Goal: Transaction & Acquisition: Purchase product/service

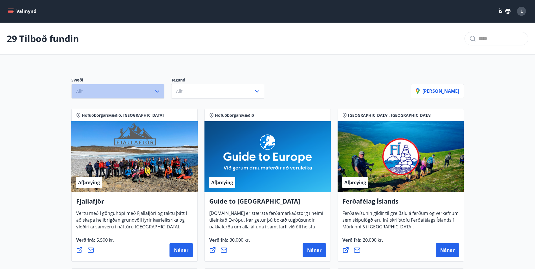
click at [152, 98] on button "Allt" at bounding box center [117, 91] width 93 height 15
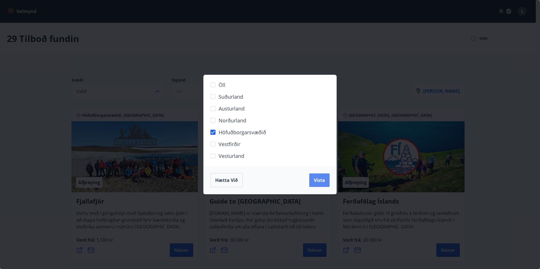
click at [328, 183] on button "Vista" at bounding box center [319, 181] width 20 height 14
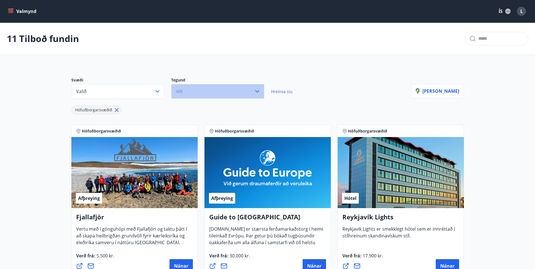
click at [241, 91] on button "Allt" at bounding box center [217, 91] width 93 height 15
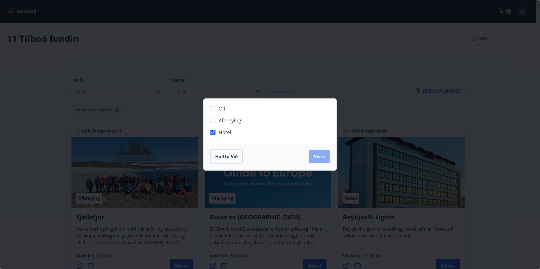
click at [313, 158] on button "Vista" at bounding box center [319, 157] width 20 height 14
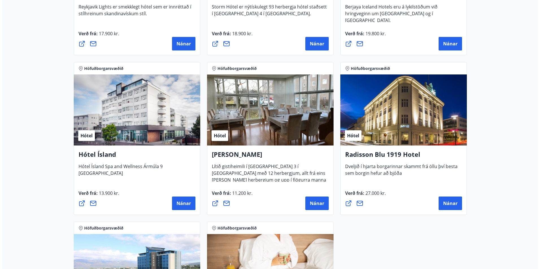
scroll to position [226, 0]
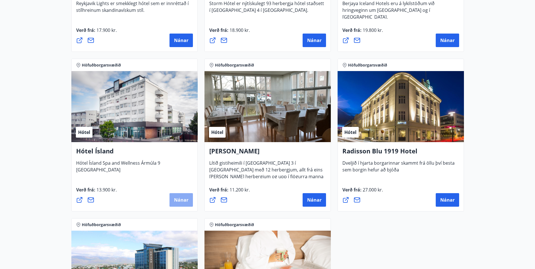
click at [185, 201] on span "Nánar" at bounding box center [181, 200] width 14 height 6
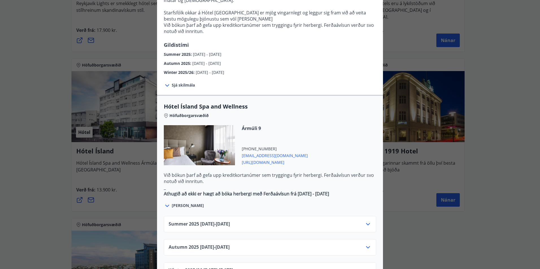
click at [198, 131] on div at bounding box center [199, 145] width 71 height 40
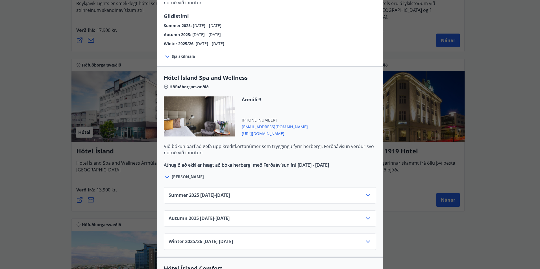
scroll to position [282, 0]
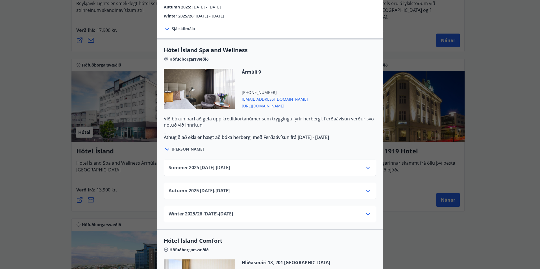
click at [365, 211] on icon at bounding box center [367, 214] width 7 height 7
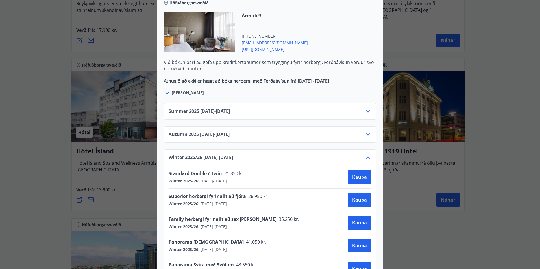
scroll to position [367, 0]
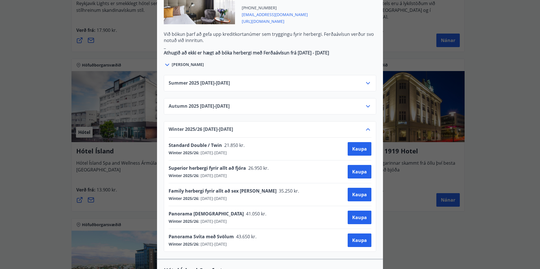
click at [366, 128] on icon at bounding box center [368, 129] width 4 height 2
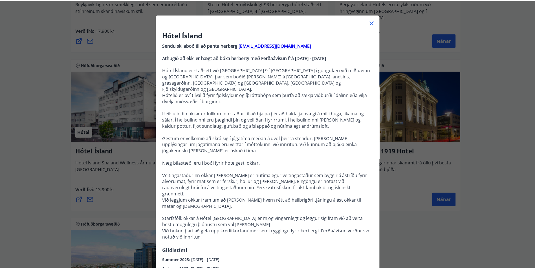
scroll to position [0, 0]
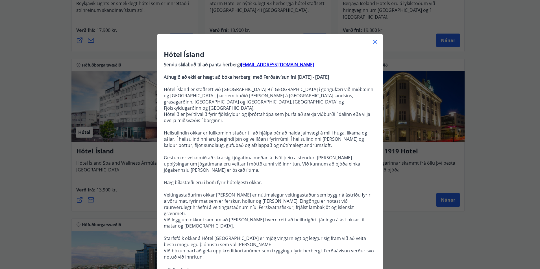
click at [371, 42] on icon at bounding box center [374, 41] width 7 height 7
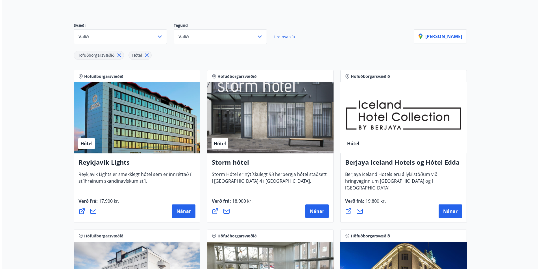
scroll to position [56, 0]
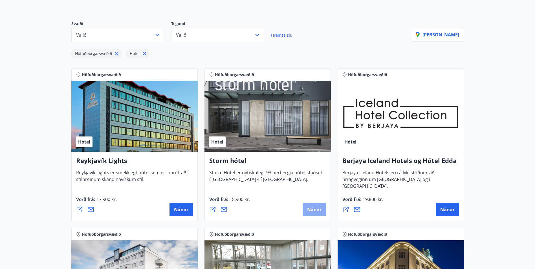
click at [305, 207] on button "Nánar" at bounding box center [314, 210] width 23 height 14
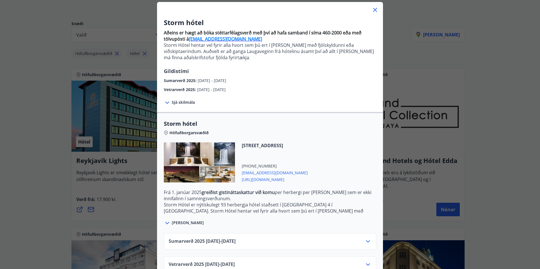
scroll to position [47, 0]
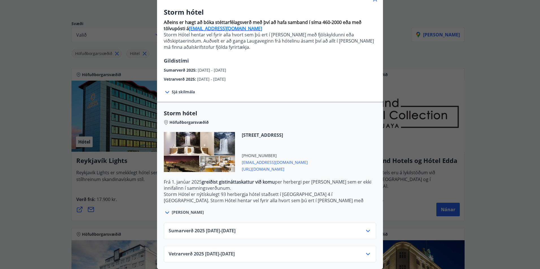
click at [366, 251] on icon at bounding box center [367, 254] width 7 height 7
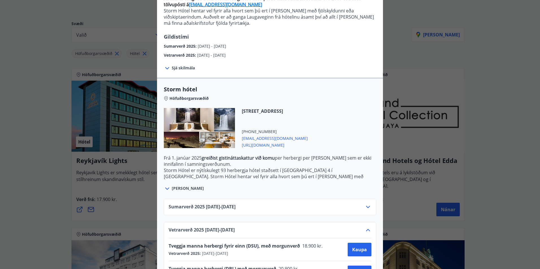
scroll to position [92, 0]
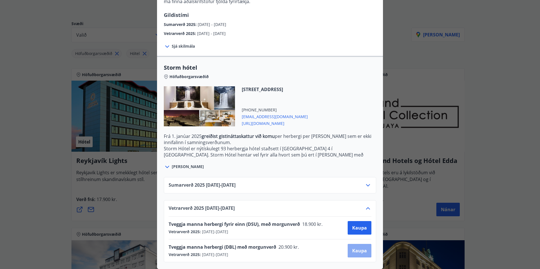
click at [352, 248] on span "Kaupa" at bounding box center [359, 251] width 15 height 6
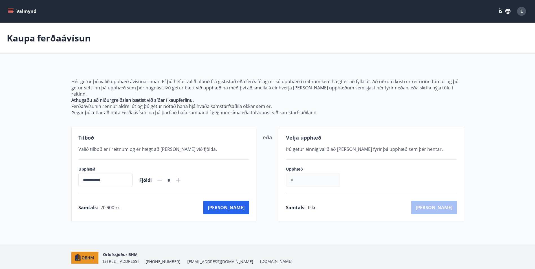
scroll to position [16, 0]
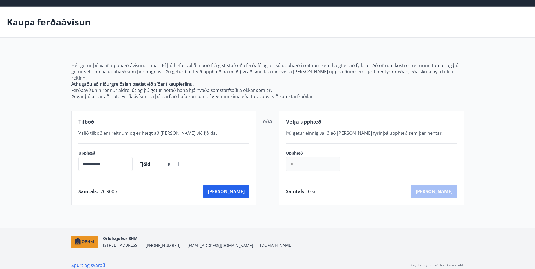
click at [181, 162] on icon at bounding box center [178, 164] width 5 height 5
click at [163, 161] on icon at bounding box center [159, 164] width 7 height 7
type input "*"
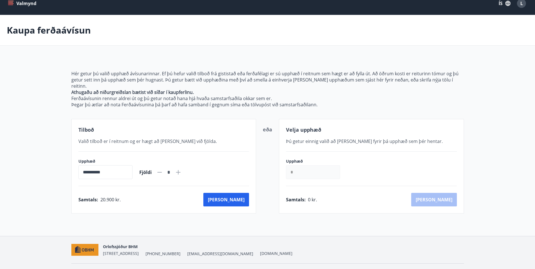
scroll to position [0, 0]
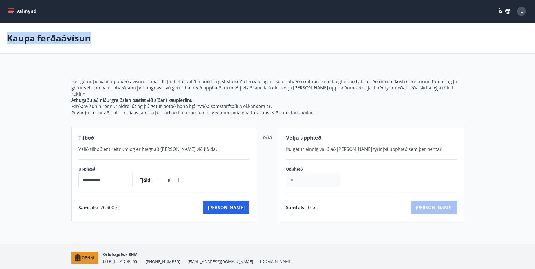
drag, startPoint x: 90, startPoint y: 39, endPoint x: 6, endPoint y: 40, distance: 83.8
click at [6, 40] on div "Kaupa ferðaávísun" at bounding box center [267, 38] width 535 height 31
drag, startPoint x: 6, startPoint y: 40, endPoint x: 21, endPoint y: 67, distance: 30.7
click at [21, 67] on main "**********" at bounding box center [267, 122] width 535 height 199
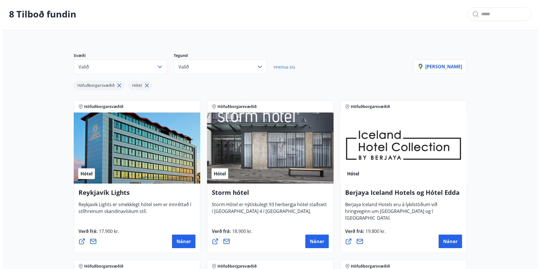
scroll to position [57, 0]
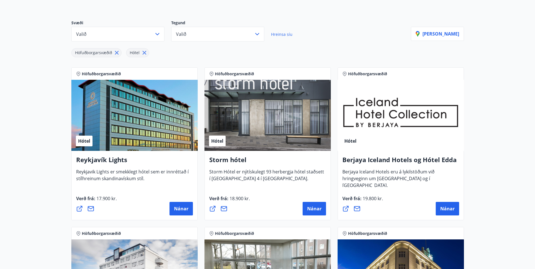
drag, startPoint x: 275, startPoint y: 172, endPoint x: 238, endPoint y: 161, distance: 38.7
click at [274, 172] on span "Storm Hótel er nýtískulegt 93 herbergja hótel staðsett í [GEOGRAPHIC_DATA] 4 í …" at bounding box center [266, 177] width 115 height 17
click at [227, 139] on div "Hótel" at bounding box center [268, 115] width 126 height 71
click at [226, 157] on h4 "Storm hótel" at bounding box center [267, 161] width 117 height 13
click at [316, 210] on span "Nánar" at bounding box center [314, 209] width 14 height 6
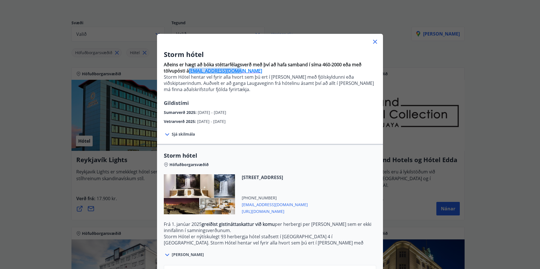
drag, startPoint x: 233, startPoint y: 71, endPoint x: 187, endPoint y: 72, distance: 45.5
click at [187, 72] on p "Aðeins er hægt að bóka stéttarfélagsverð með því að hafa samband í síma 460-200…" at bounding box center [270, 68] width 212 height 12
copy strong "[EMAIL_ADDRESS][DOMAIN_NAME]"
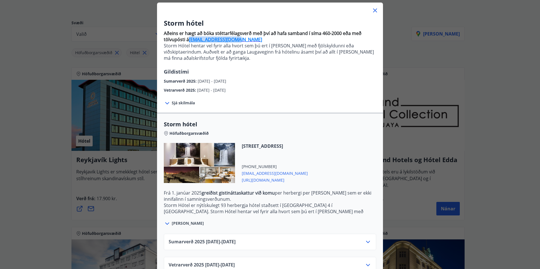
scroll to position [18, 0]
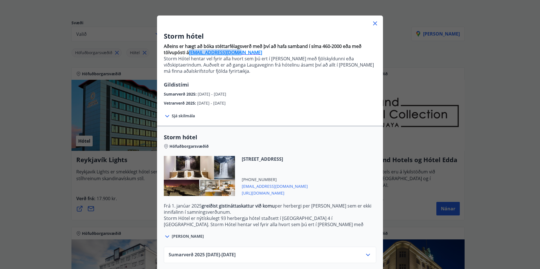
click at [374, 25] on icon at bounding box center [374, 23] width 7 height 7
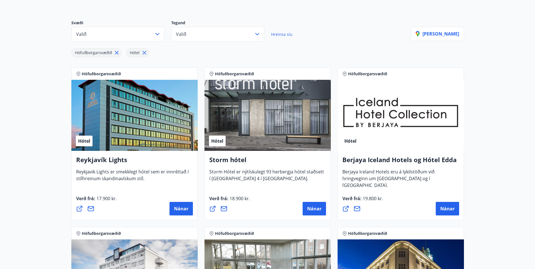
click at [237, 161] on h4 "Storm hótel" at bounding box center [267, 161] width 117 height 13
click at [303, 207] on button "Nánar" at bounding box center [314, 209] width 23 height 14
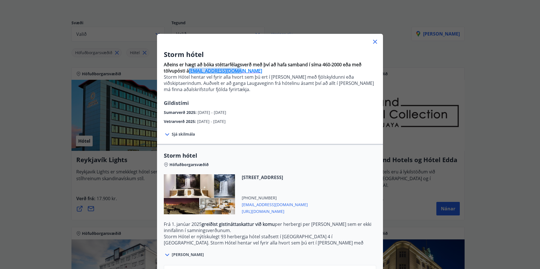
drag, startPoint x: 232, startPoint y: 71, endPoint x: 187, endPoint y: 72, distance: 44.9
click at [187, 72] on p "Aðeins er hægt að bóka stéttarfélagsverð með því að hafa samband í síma 460-200…" at bounding box center [270, 68] width 212 height 12
copy strong "[EMAIL_ADDRESS][DOMAIN_NAME]"
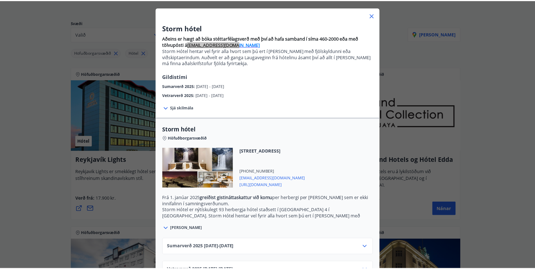
scroll to position [0, 0]
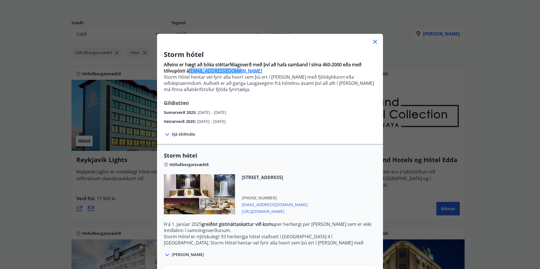
click at [375, 39] on icon at bounding box center [374, 41] width 7 height 7
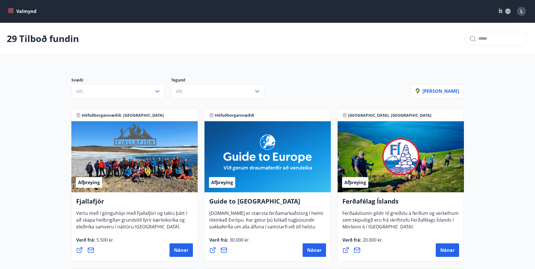
click at [10, 12] on icon "menu" at bounding box center [11, 11] width 6 height 1
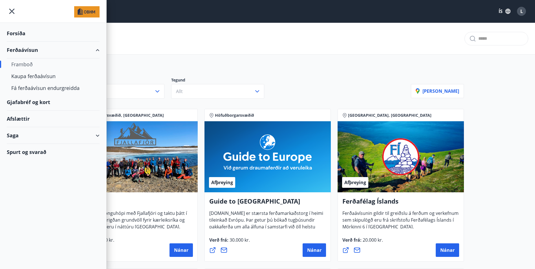
click at [36, 150] on div "Spurt og svarað" at bounding box center [53, 152] width 93 height 16
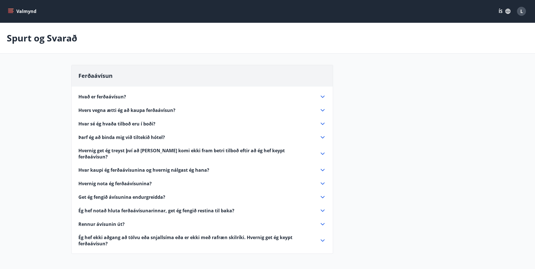
click at [323, 97] on icon at bounding box center [323, 97] width 4 height 2
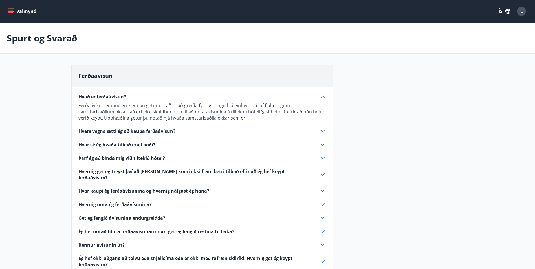
click at [322, 131] on icon at bounding box center [323, 131] width 4 height 2
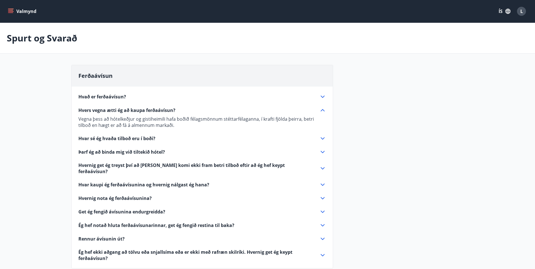
click at [323, 138] on icon at bounding box center [322, 138] width 7 height 7
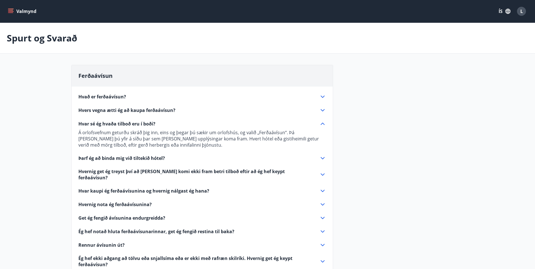
click at [10, 13] on icon "menu" at bounding box center [11, 11] width 6 height 6
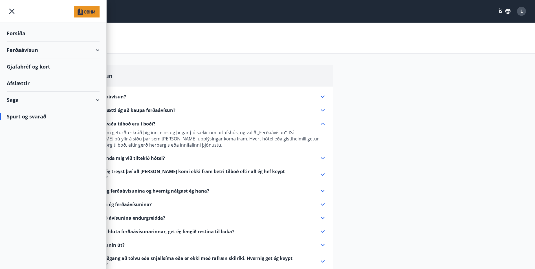
click at [87, 13] on img at bounding box center [86, 11] width 25 height 11
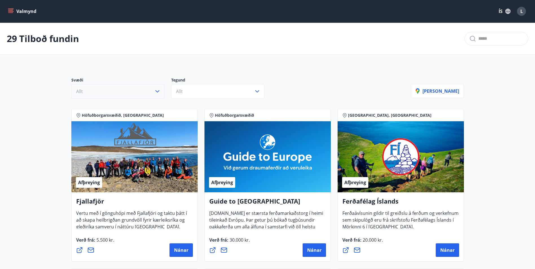
click at [149, 86] on button "Allt" at bounding box center [117, 91] width 93 height 15
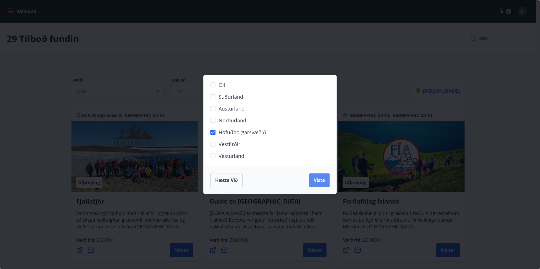
click at [310, 183] on button "Vista" at bounding box center [319, 181] width 20 height 14
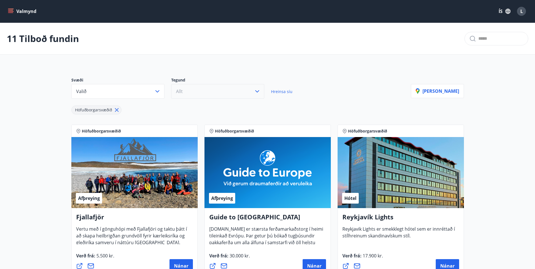
click at [253, 92] on button "Allt" at bounding box center [217, 91] width 93 height 15
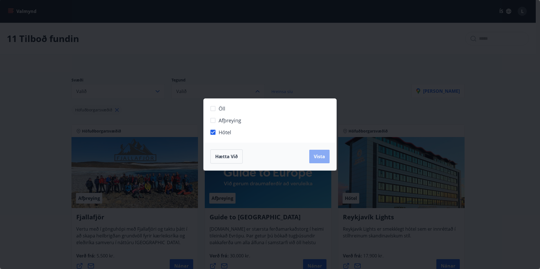
click at [313, 160] on button "Vista" at bounding box center [319, 157] width 20 height 14
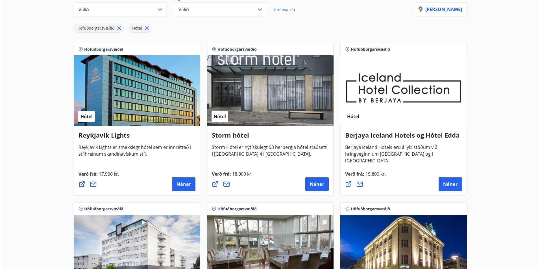
scroll to position [85, 0]
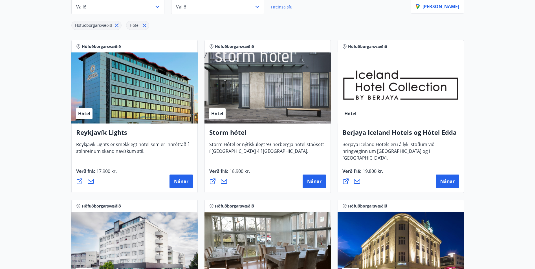
click at [146, 144] on span "Reykjavik Lights er smekklegt hótel sem er innréttað í stílhreinum skandinavísk…" at bounding box center [132, 149] width 113 height 17
click at [189, 189] on div "Reykjavík Lights Reykjavik Lights er smekklegt hótel sem er innréttað í stílhre…" at bounding box center [134, 158] width 126 height 69
click at [185, 183] on span "Nánar" at bounding box center [181, 181] width 14 height 6
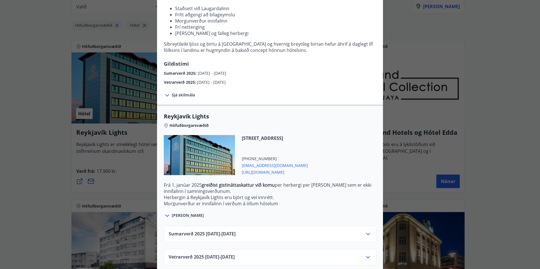
scroll to position [87, 0]
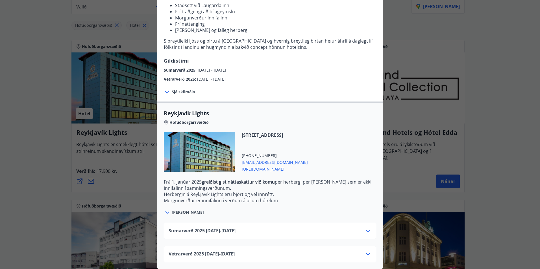
click at [364, 251] on icon at bounding box center [367, 254] width 7 height 7
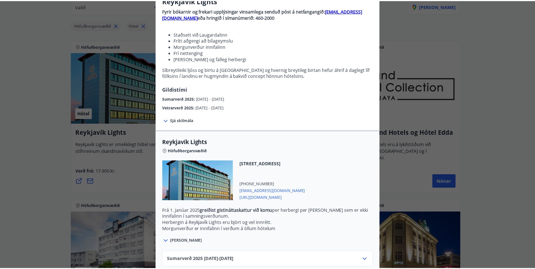
scroll to position [0, 0]
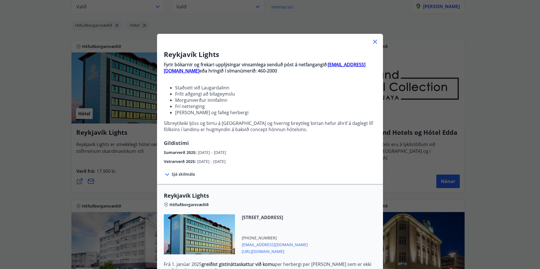
click at [375, 41] on icon at bounding box center [374, 41] width 7 height 7
